Goal: Check status: Check status

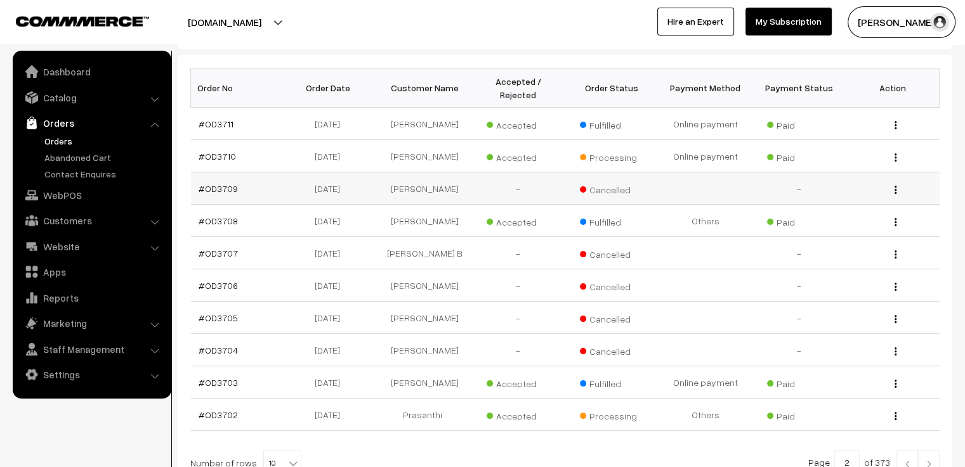
scroll to position [254, 0]
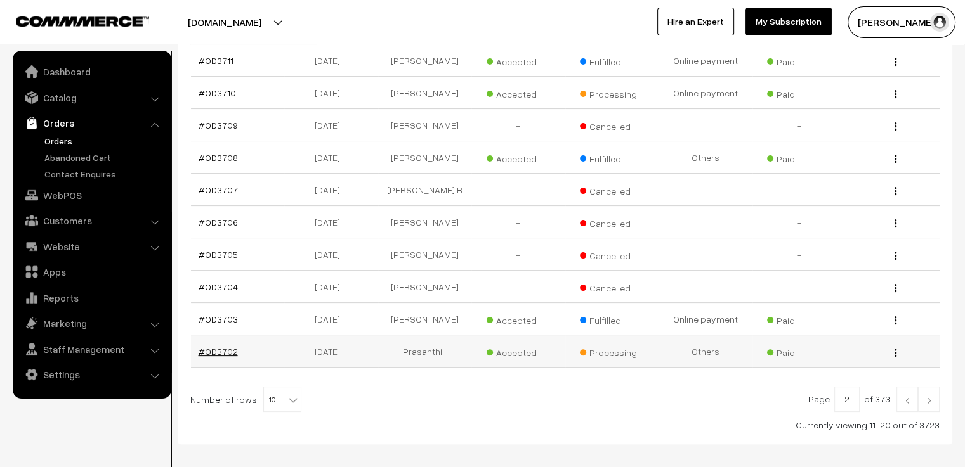
click at [211, 346] on link "#OD3702" at bounding box center [218, 351] width 39 height 11
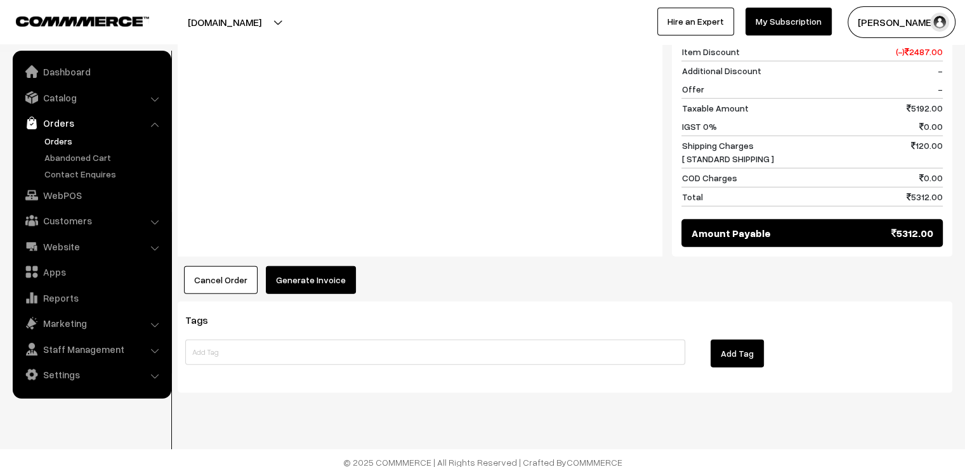
scroll to position [3433, 0]
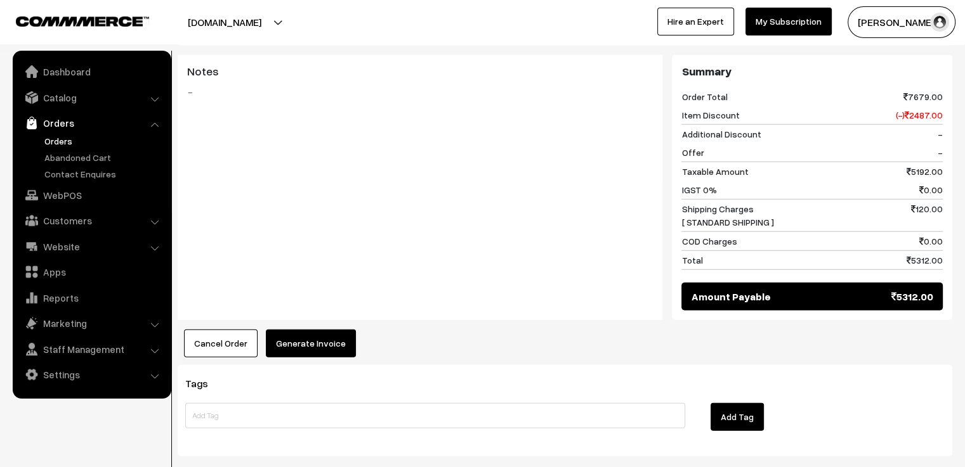
drag, startPoint x: 918, startPoint y: 206, endPoint x: 949, endPoint y: 209, distance: 30.6
click at [949, 209] on div "Summary Order Total 7679.00 Item Discount (-) 2487.00 Additional Discount - Off…" at bounding box center [812, 188] width 280 height 266
click at [751, 232] on div "COD Charges 0.00" at bounding box center [811, 241] width 261 height 19
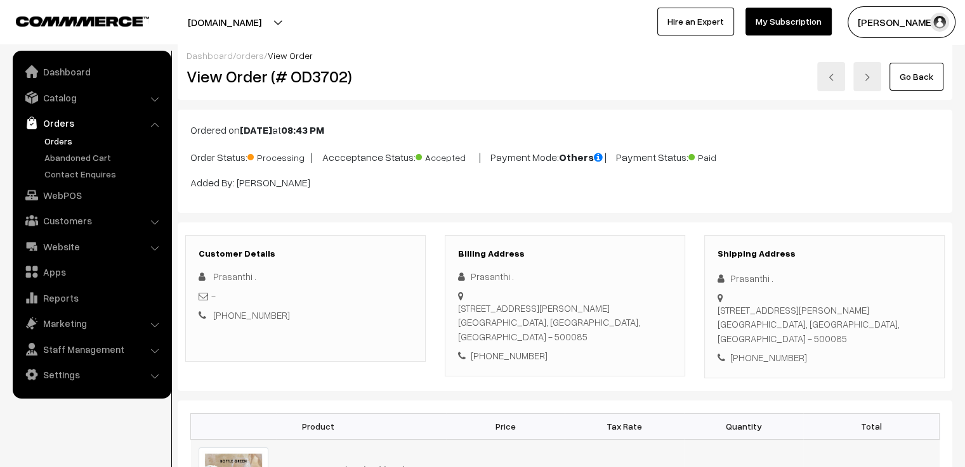
scroll to position [0, 0]
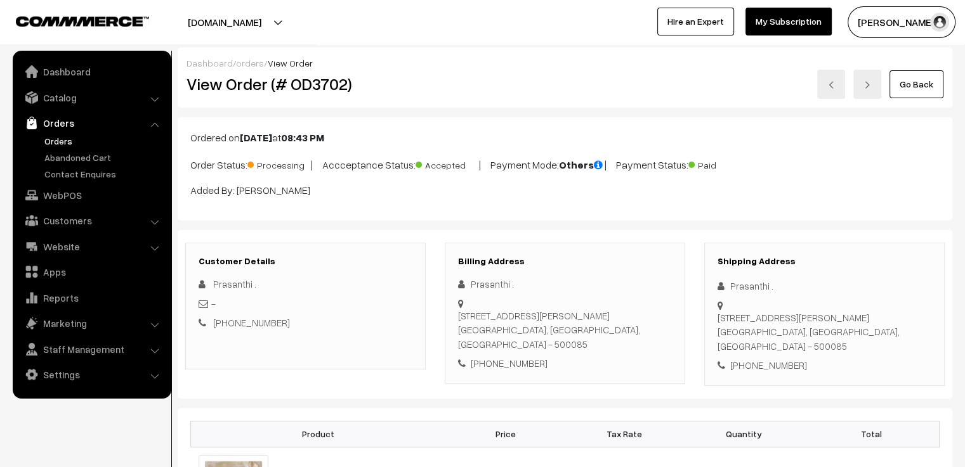
click at [915, 88] on link "Go Back" at bounding box center [916, 84] width 54 height 28
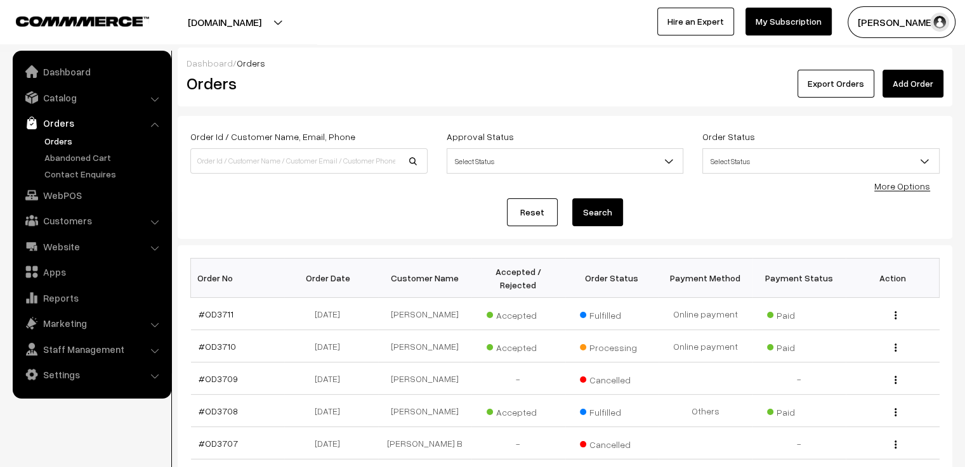
click at [540, 211] on link "Reset" at bounding box center [532, 213] width 51 height 28
